Goal: Browse casually

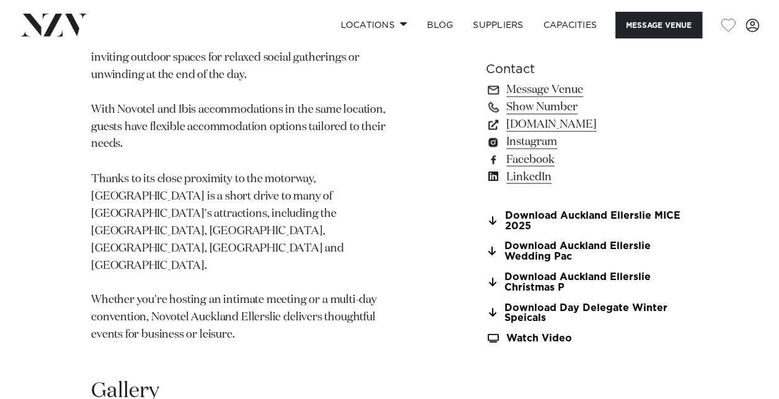
scroll to position [1259, 0]
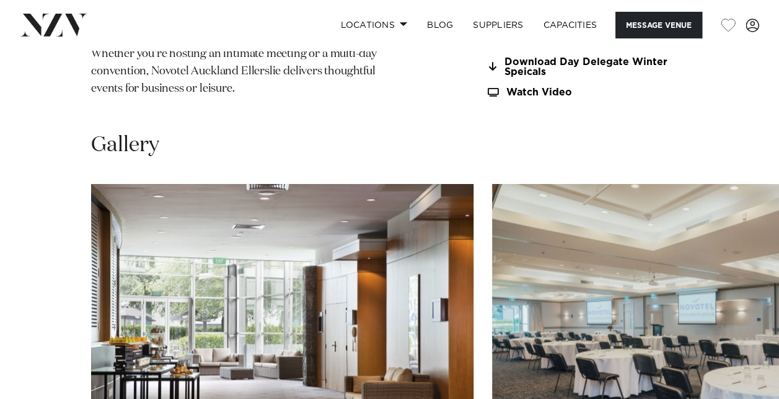
click at [734, 366] on swiper-container at bounding box center [389, 354] width 779 height 340
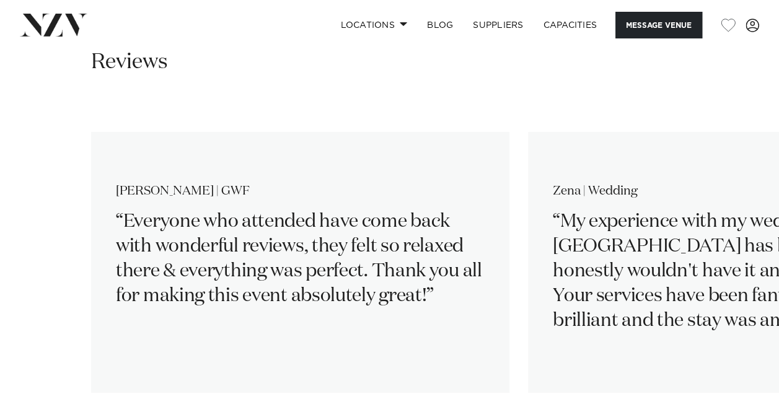
scroll to position [2089, 0]
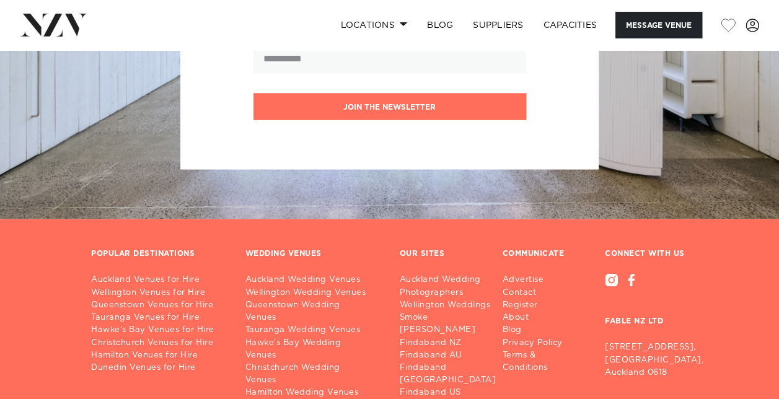
scroll to position [3511, 0]
